Goal: Information Seeking & Learning: Find specific fact

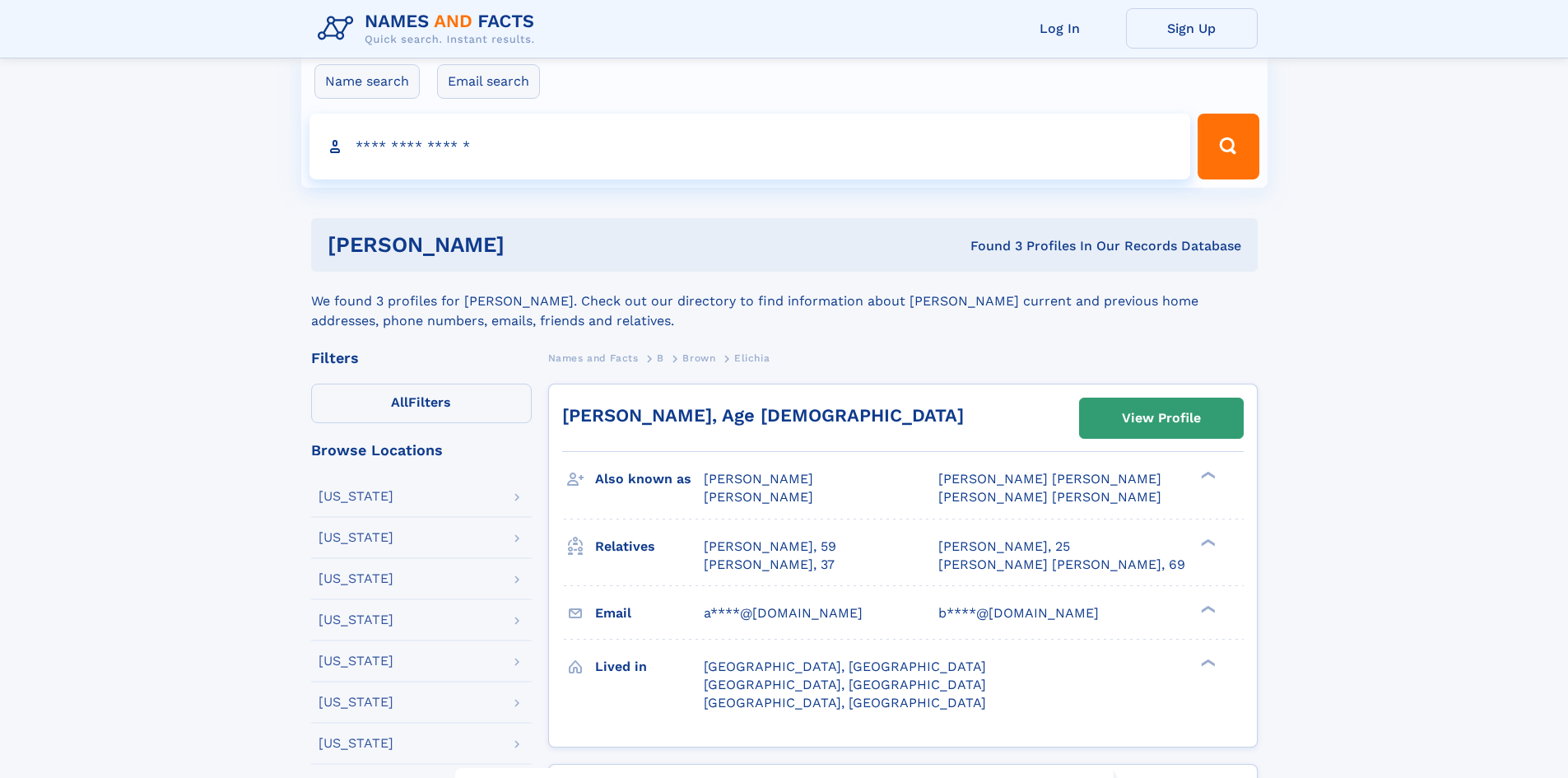
scroll to position [83, 0]
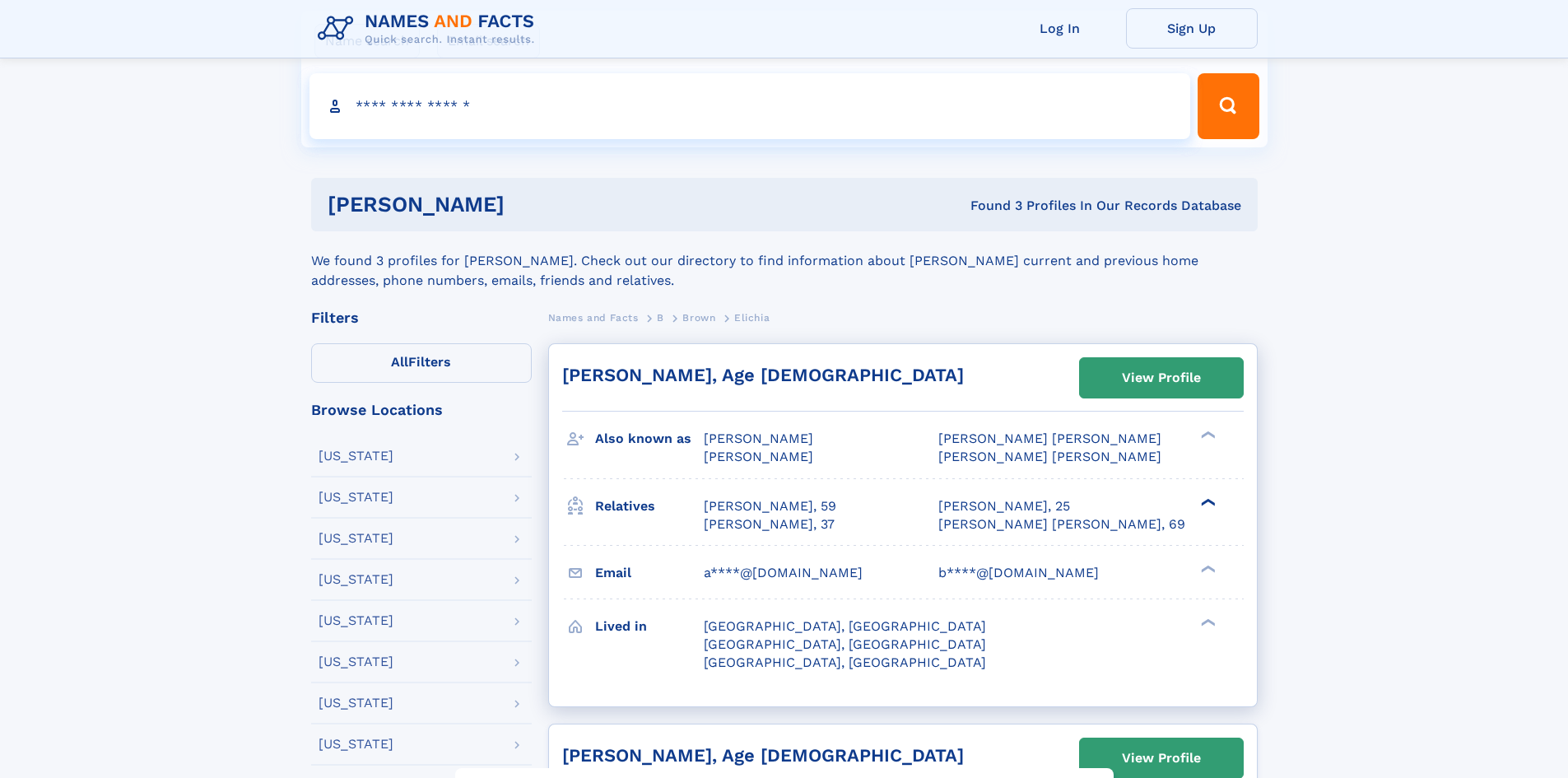
click at [1210, 493] on div "❯" at bounding box center [1207, 502] width 11 height 20
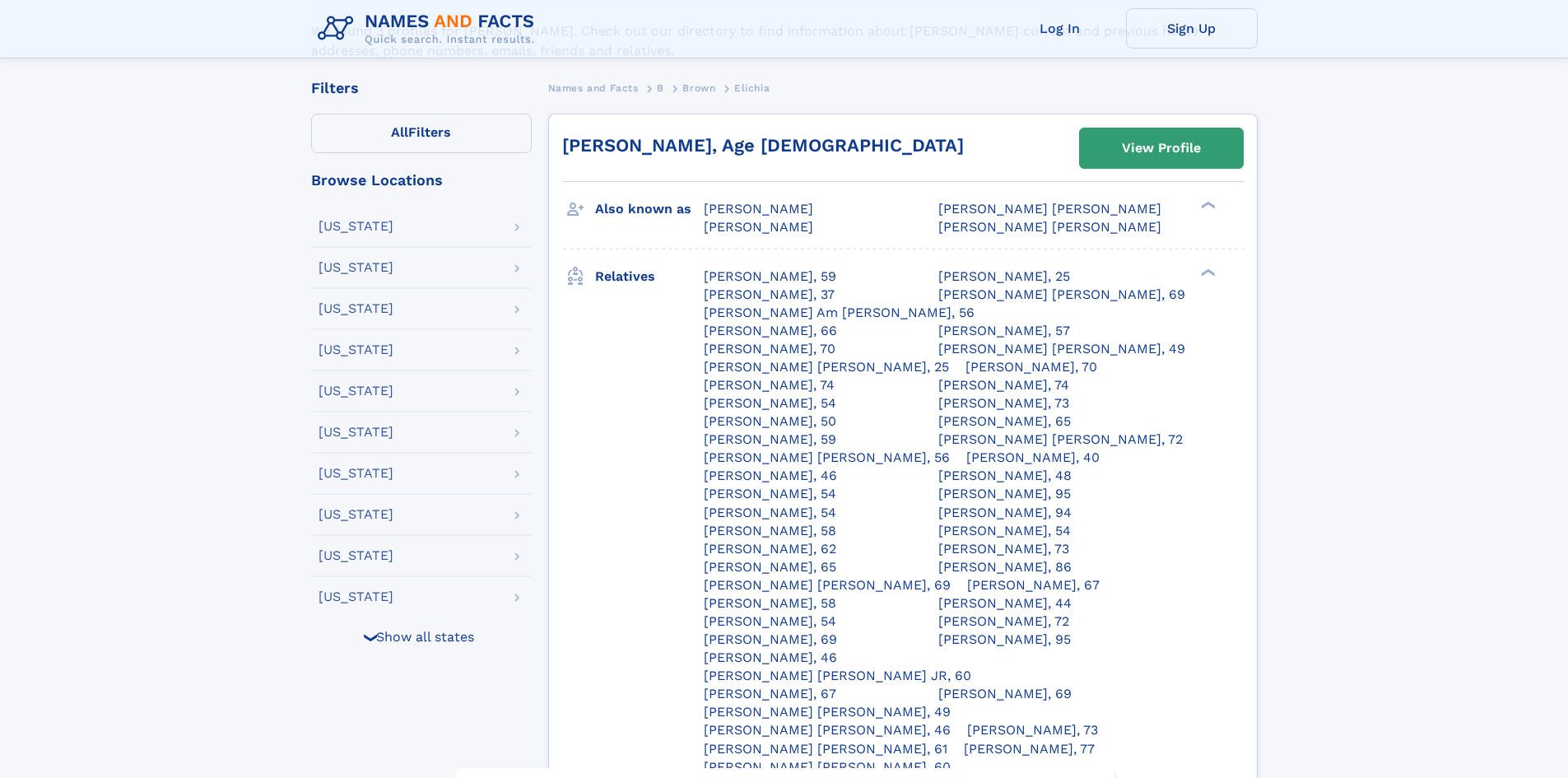
scroll to position [329, 0]
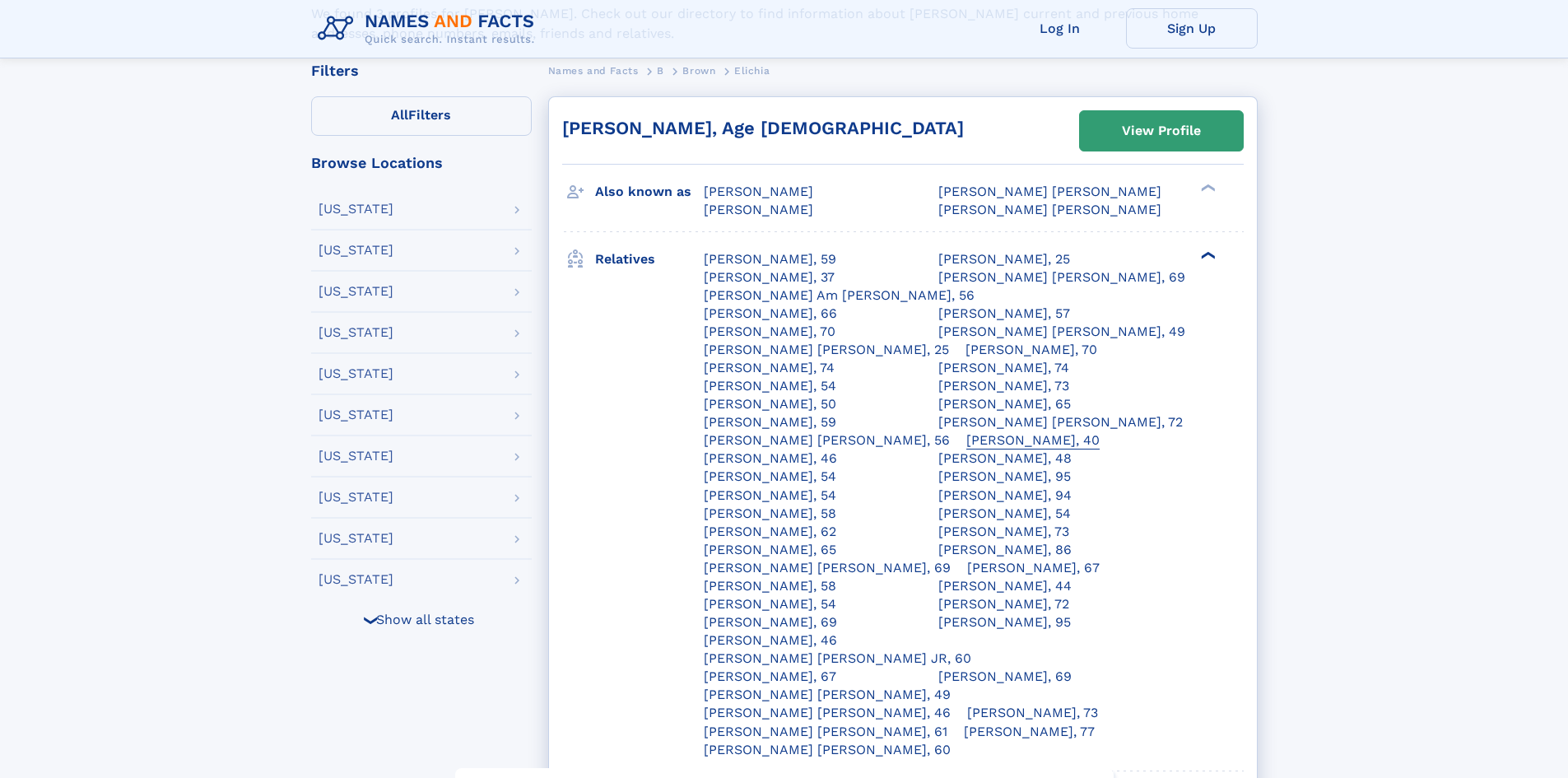
click at [967, 440] on div "Shanceye L Brown, 40" at bounding box center [1033, 440] width 133 height 18
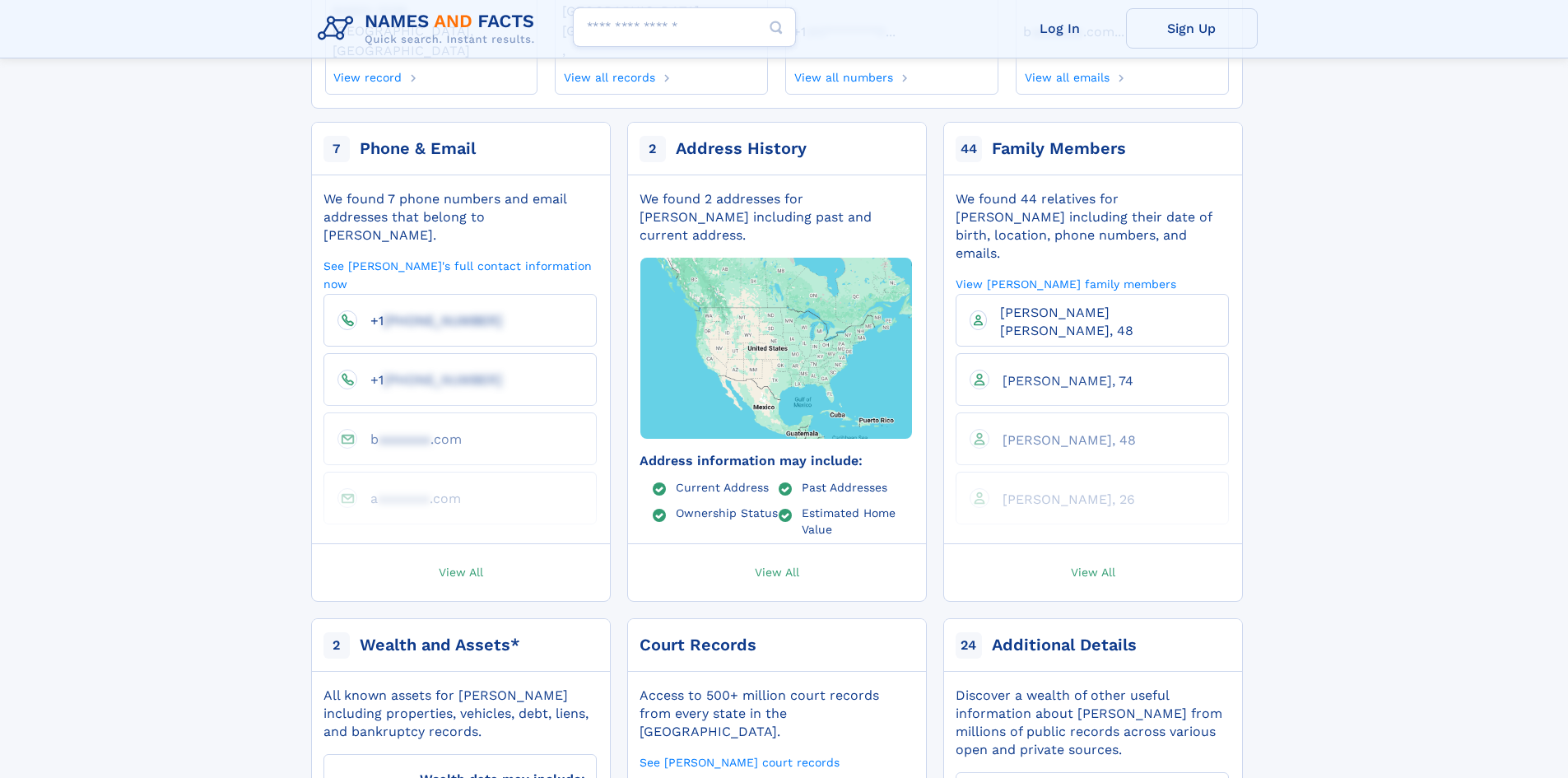
scroll to position [329, 0]
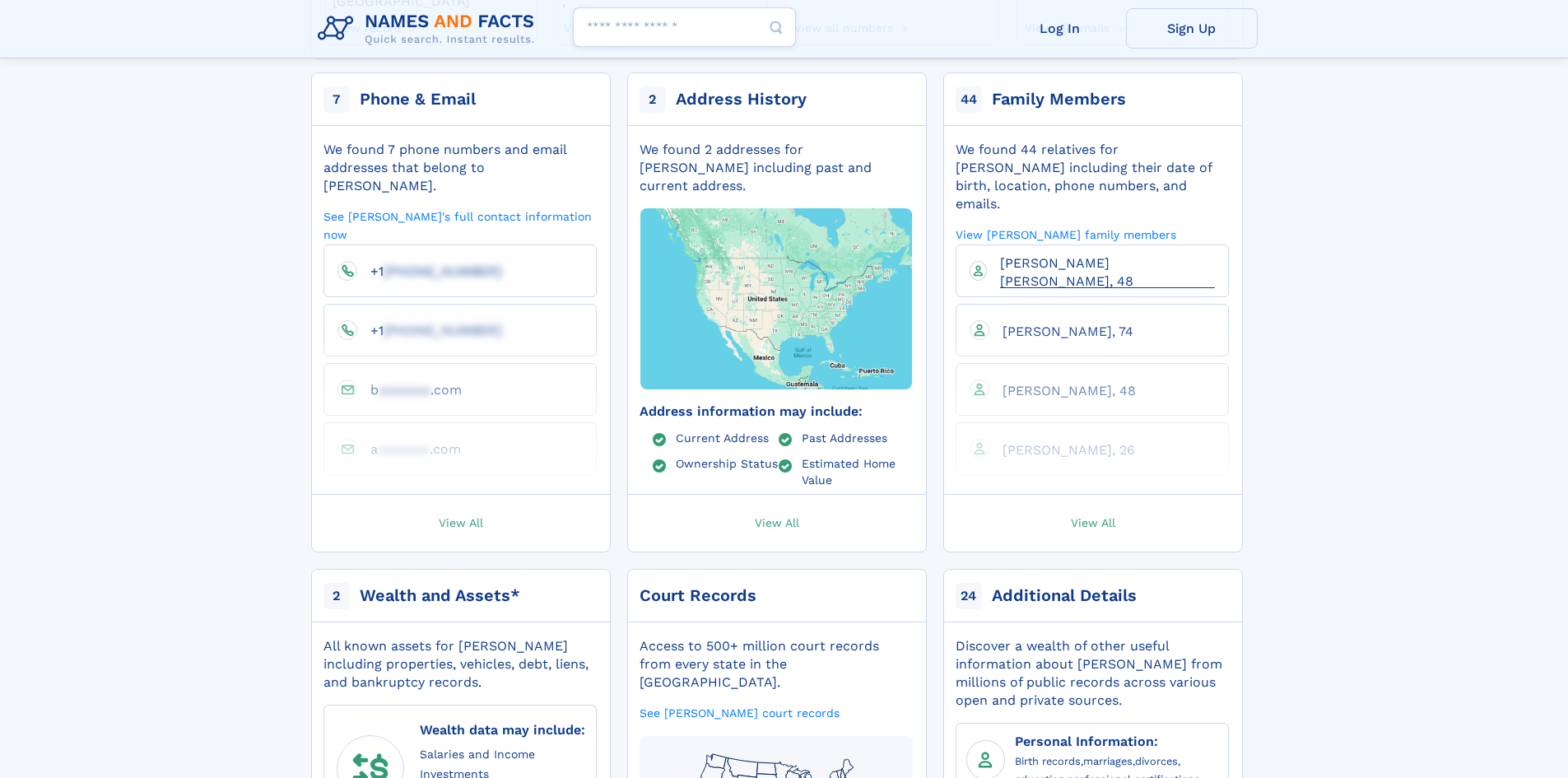
click at [1052, 255] on span "[PERSON_NAME] [PERSON_NAME], 48" at bounding box center [1067, 272] width 133 height 34
